Goal: Task Accomplishment & Management: Use online tool/utility

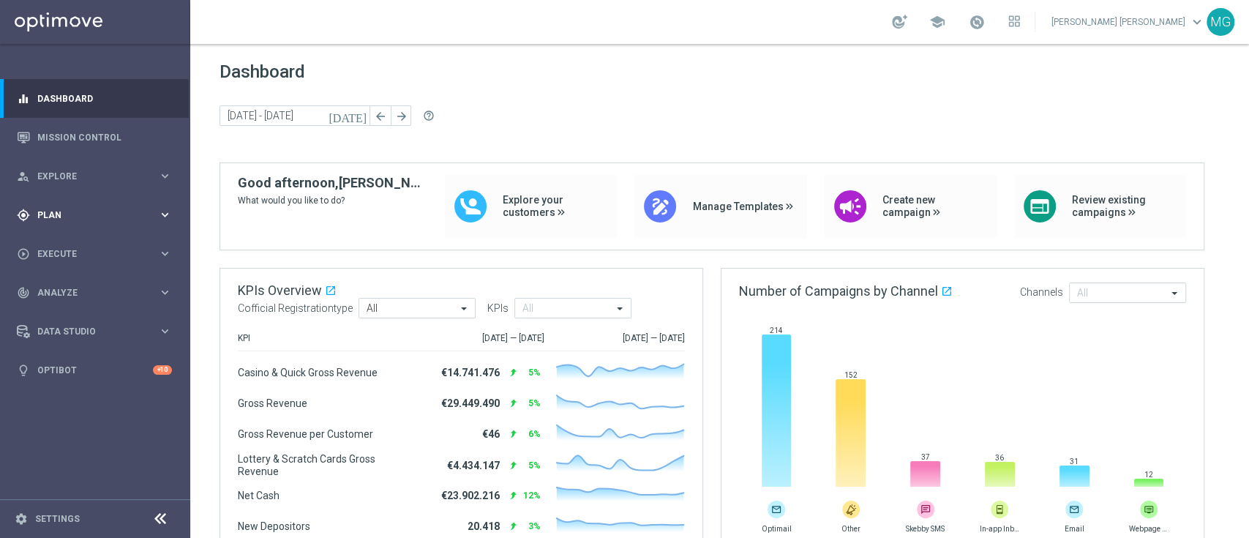
click at [54, 227] on div "gps_fixed Plan keyboard_arrow_right" at bounding box center [94, 214] width 189 height 39
click at [58, 315] on link "Streams" at bounding box center [95, 311] width 114 height 12
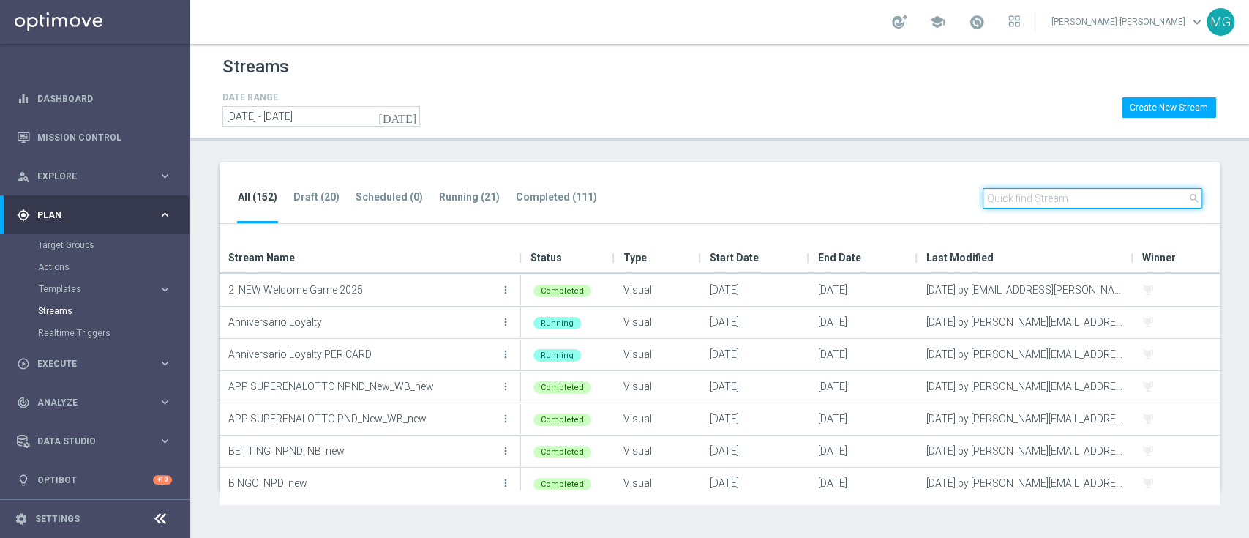
click at [1078, 198] on input "text" at bounding box center [1092, 198] width 219 height 20
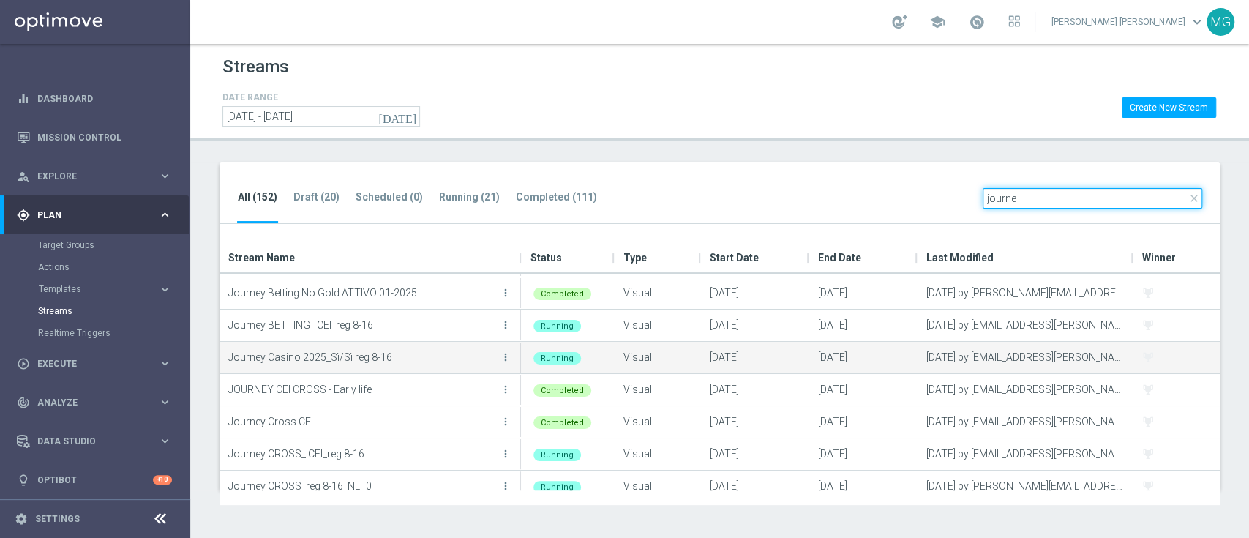
scroll to position [62, 0]
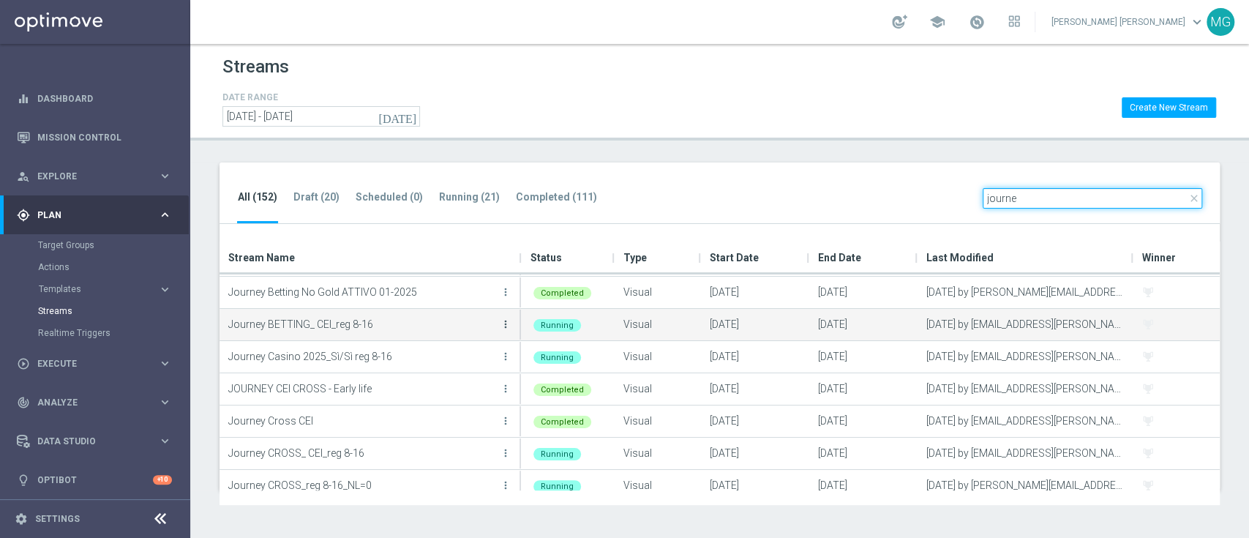
type input "journe"
click at [503, 324] on icon "more_vert" at bounding box center [506, 324] width 12 height 12
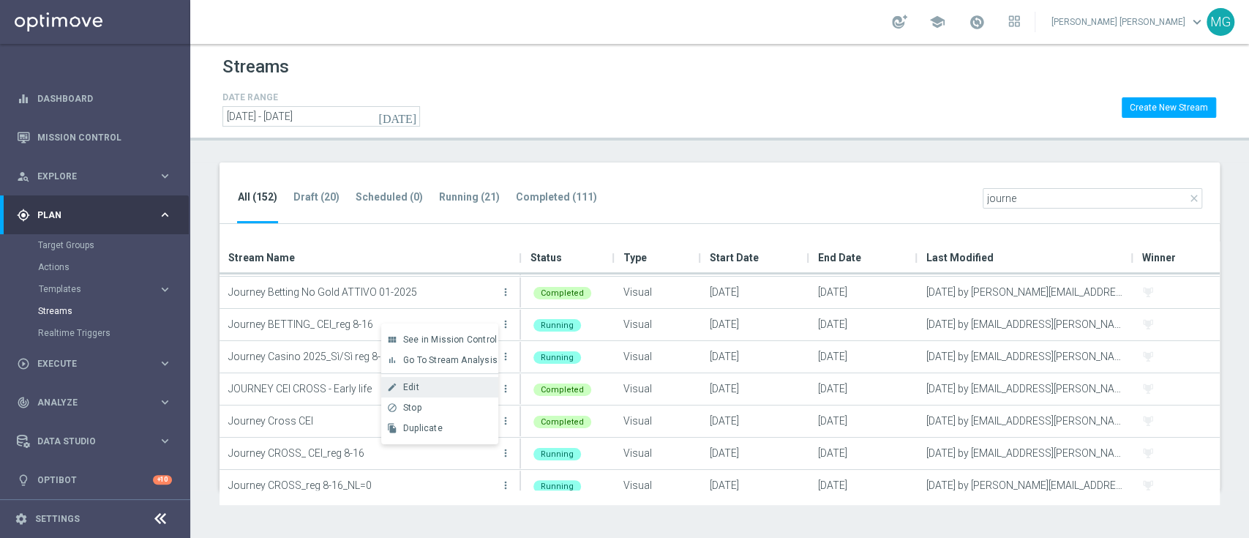
click at [457, 382] on div "Edit" at bounding box center [447, 387] width 89 height 10
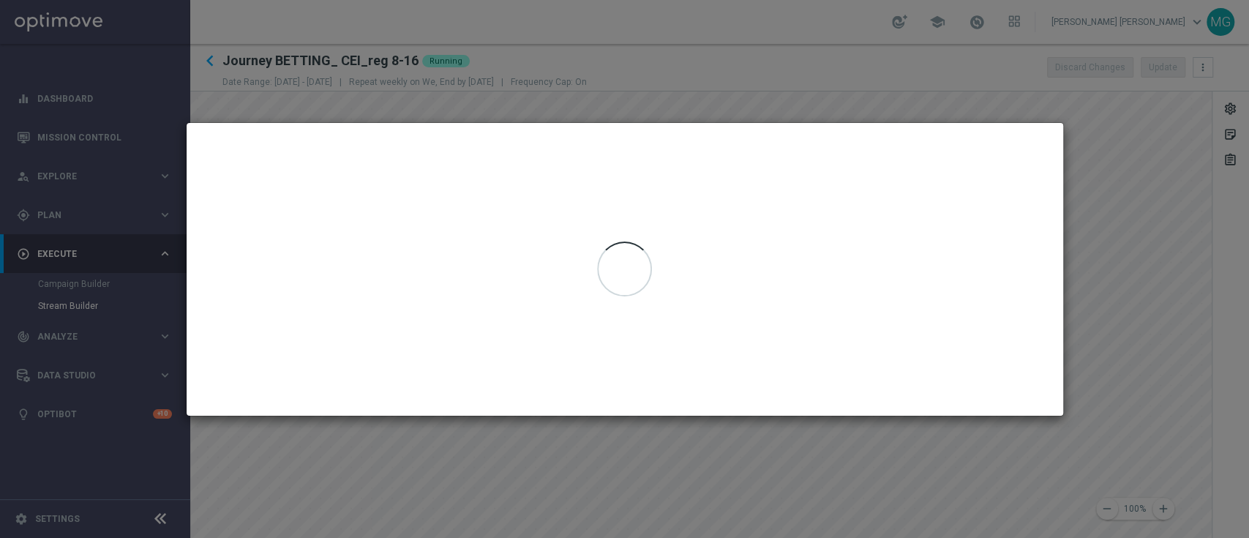
click at [672, 208] on div at bounding box center [625, 269] width 877 height 293
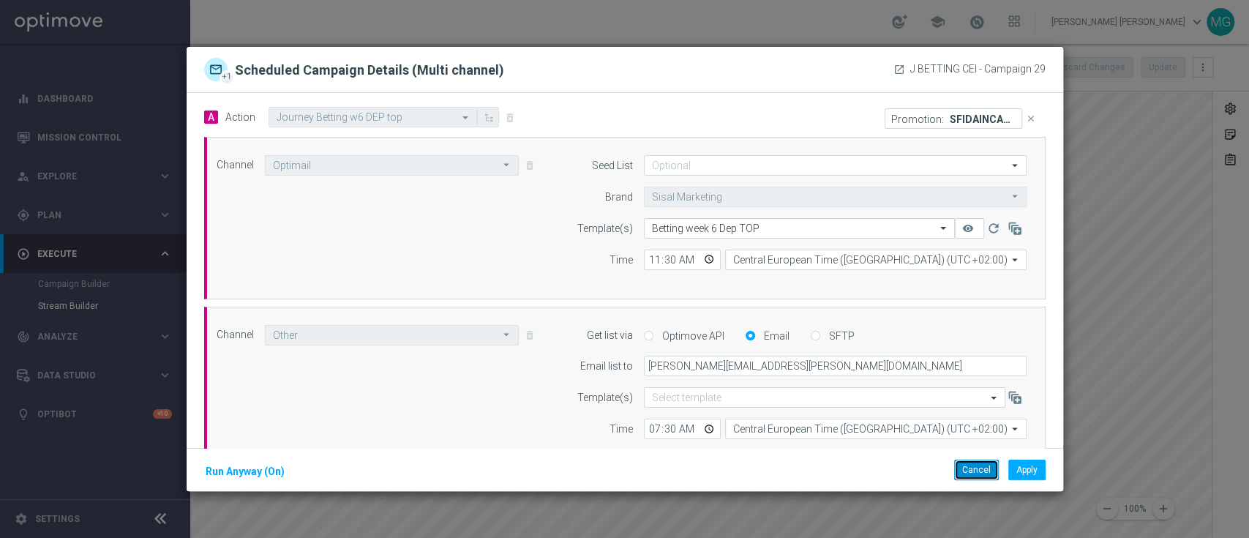
click at [987, 477] on button "Cancel" at bounding box center [976, 469] width 45 height 20
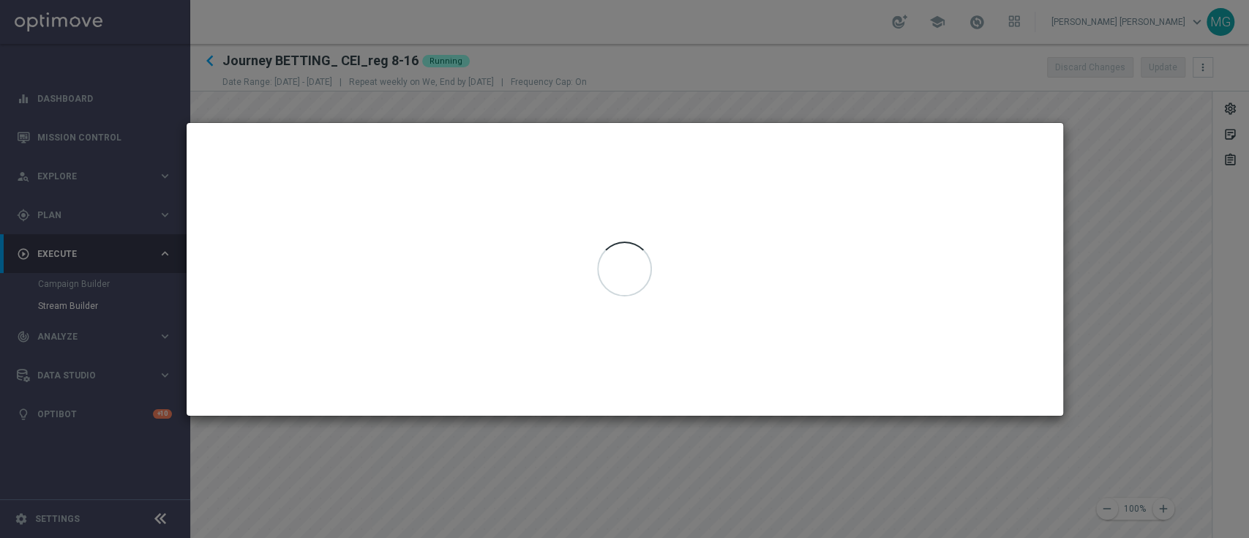
click at [687, 200] on div at bounding box center [625, 269] width 877 height 293
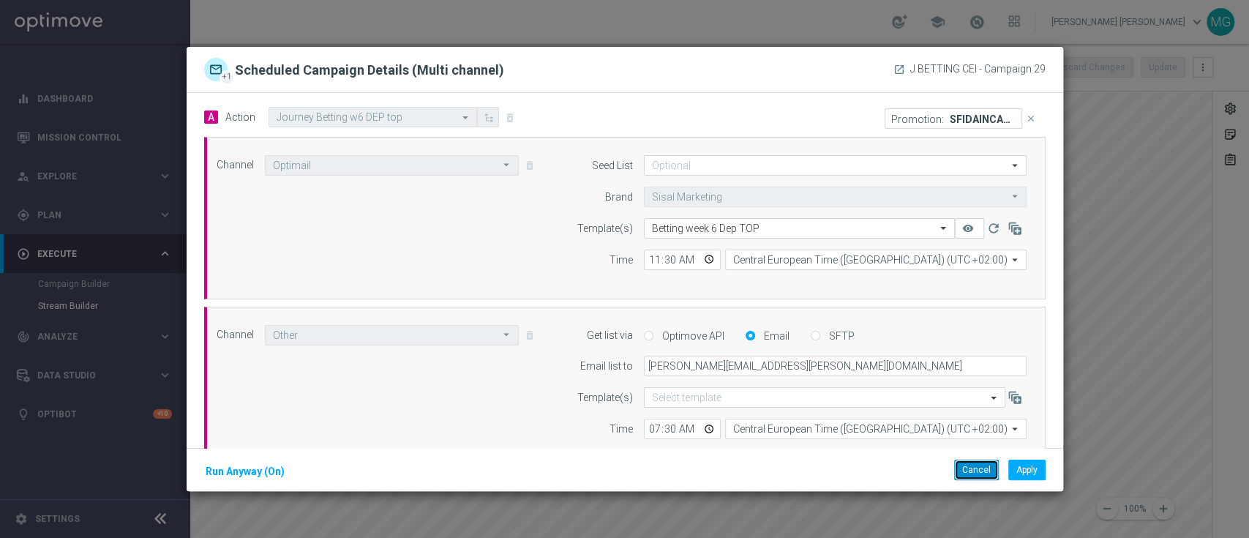
click at [967, 471] on button "Cancel" at bounding box center [976, 469] width 45 height 20
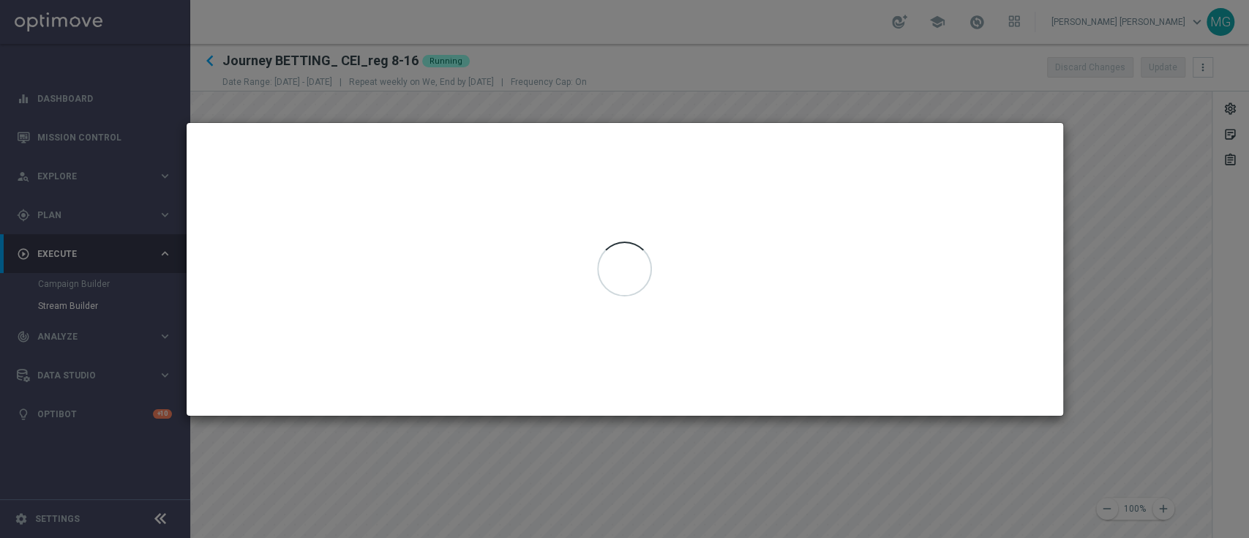
click at [706, 185] on div at bounding box center [625, 269] width 877 height 293
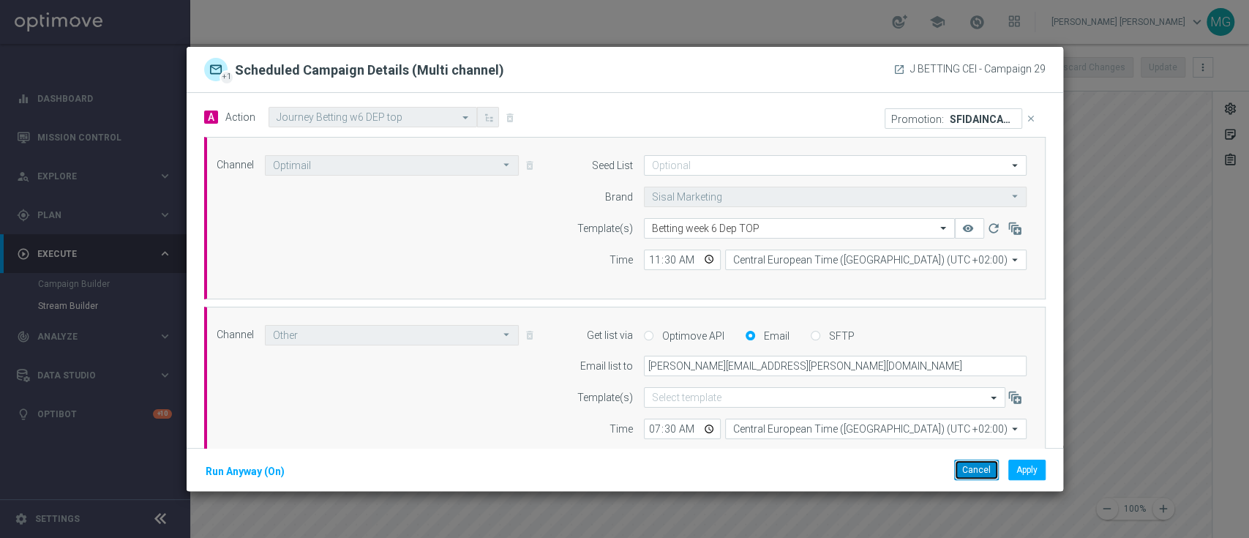
drag, startPoint x: 959, startPoint y: 465, endPoint x: 955, endPoint y: 473, distance: 8.5
click at [959, 466] on button "Cancel" at bounding box center [976, 469] width 45 height 20
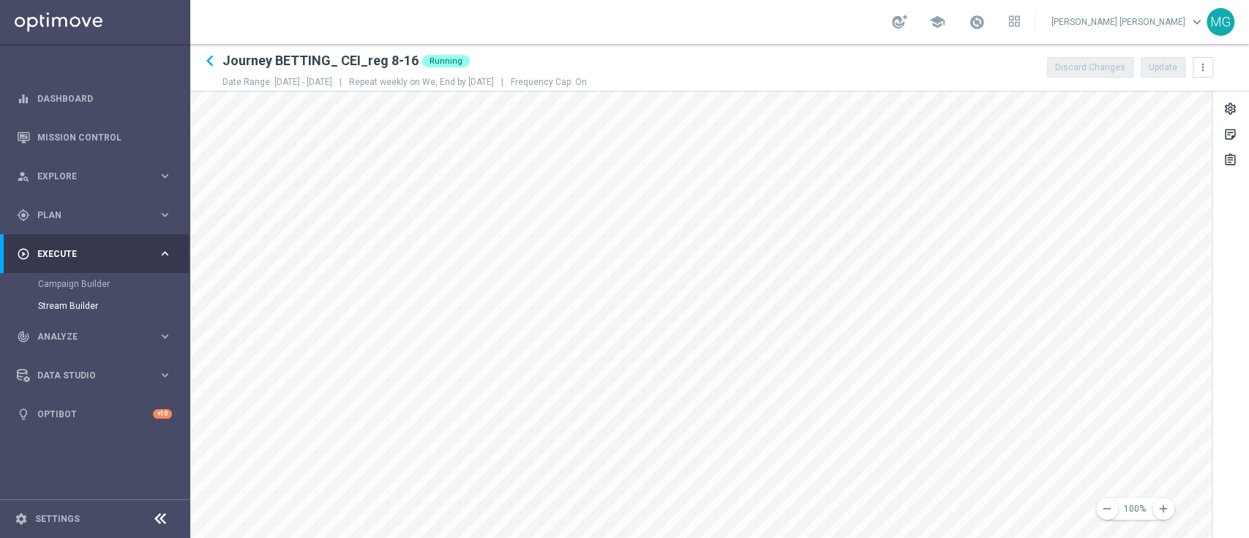
click at [135, 296] on main "equalizer Dashboard Mission Control" at bounding box center [624, 269] width 1249 height 538
